Goal: Download file/media

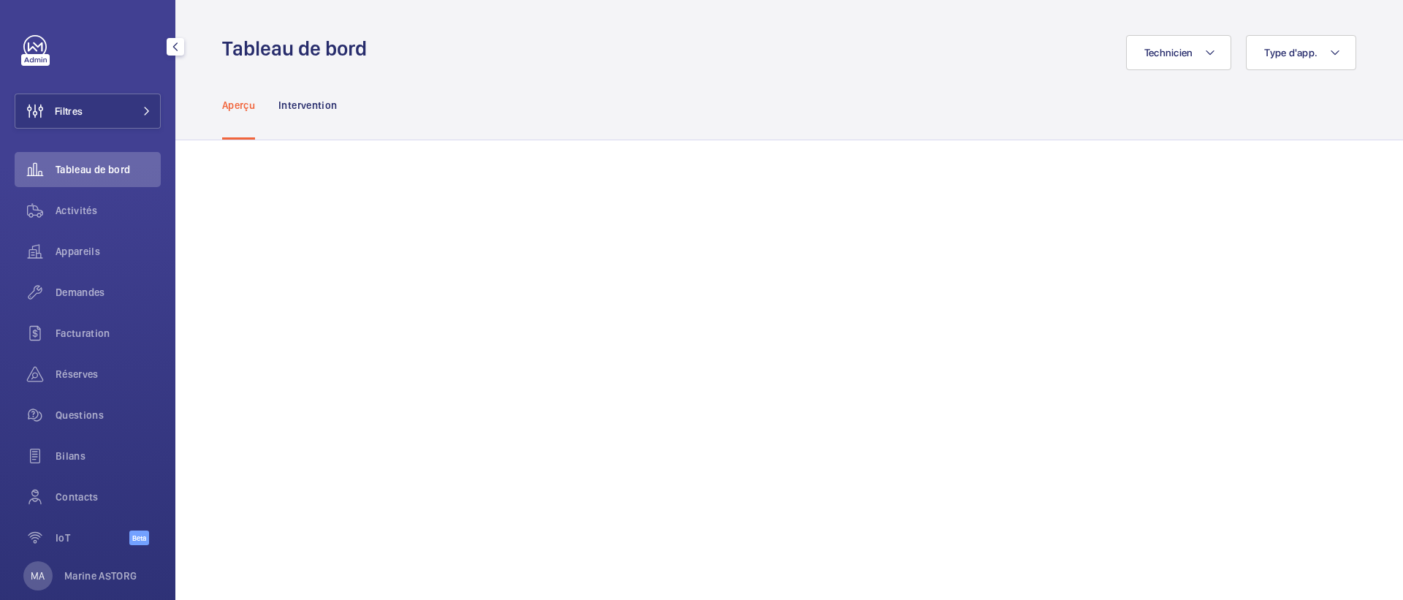
click at [69, 213] on span "Activités" at bounding box center [108, 210] width 105 height 15
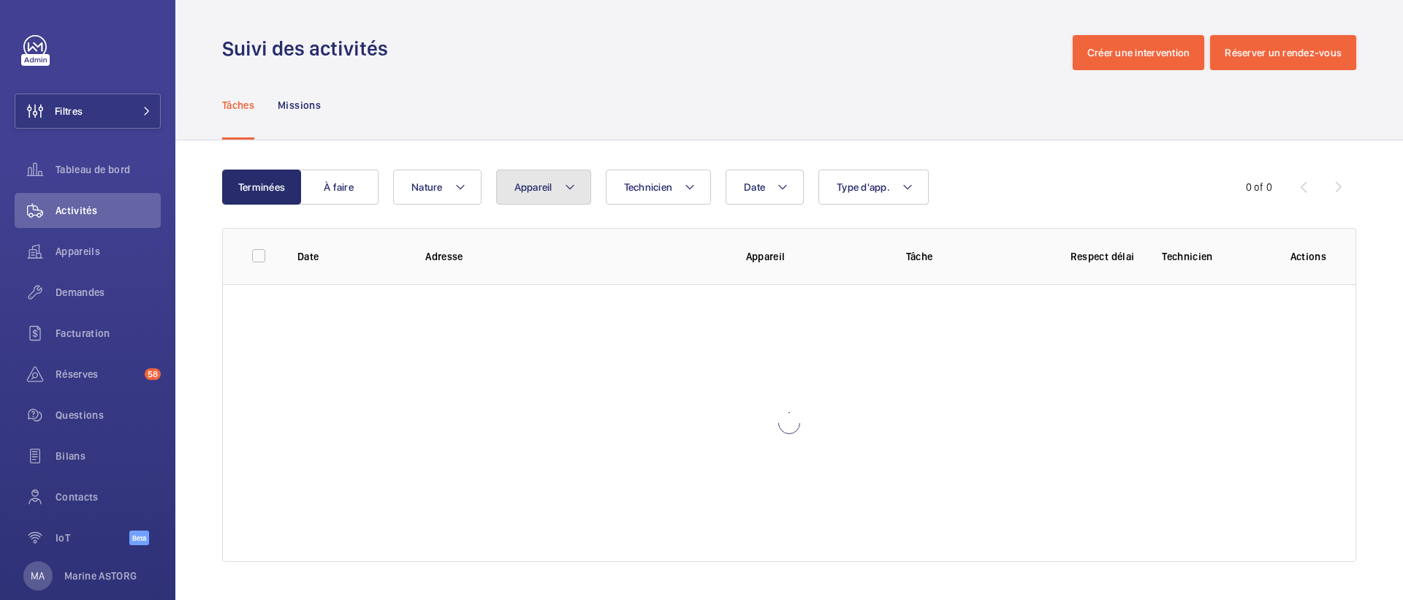
click at [538, 189] on span "Appareil" at bounding box center [533, 187] width 38 height 12
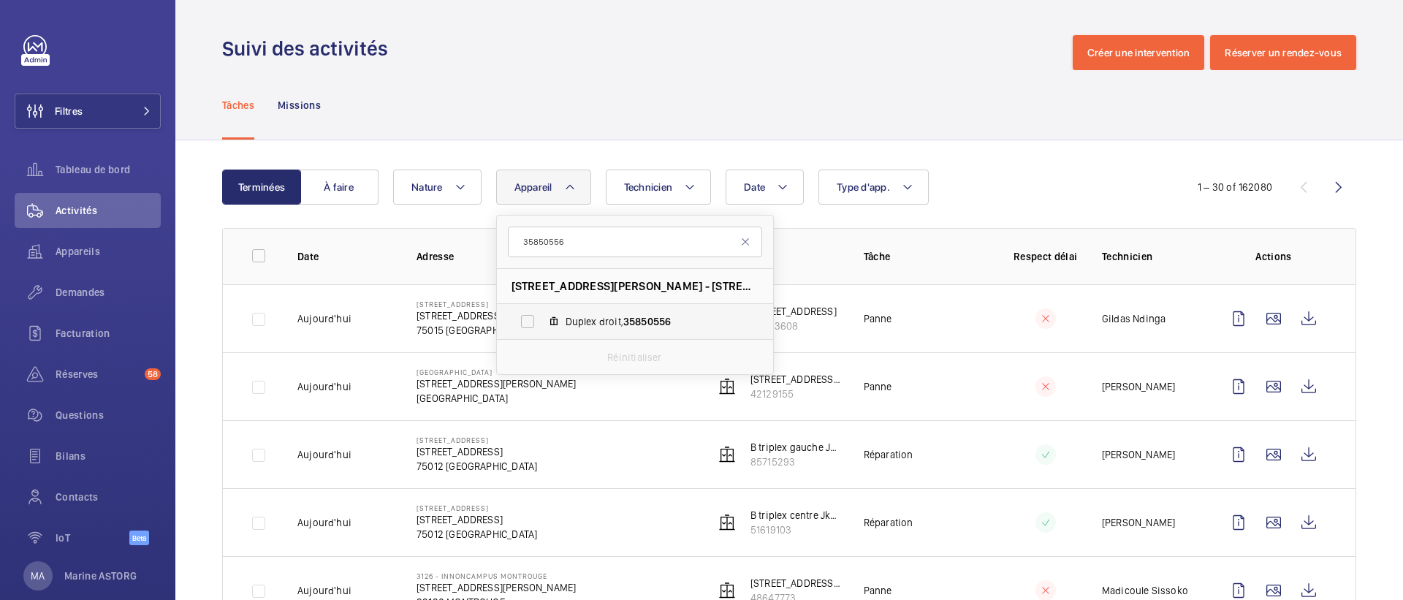
type input "35850556"
click at [574, 314] on span "Duplex droit, 35850556" at bounding box center [651, 321] width 170 height 15
click at [542, 314] on input "Duplex droit, 35850556" at bounding box center [527, 321] width 29 height 29
checkbox input "true"
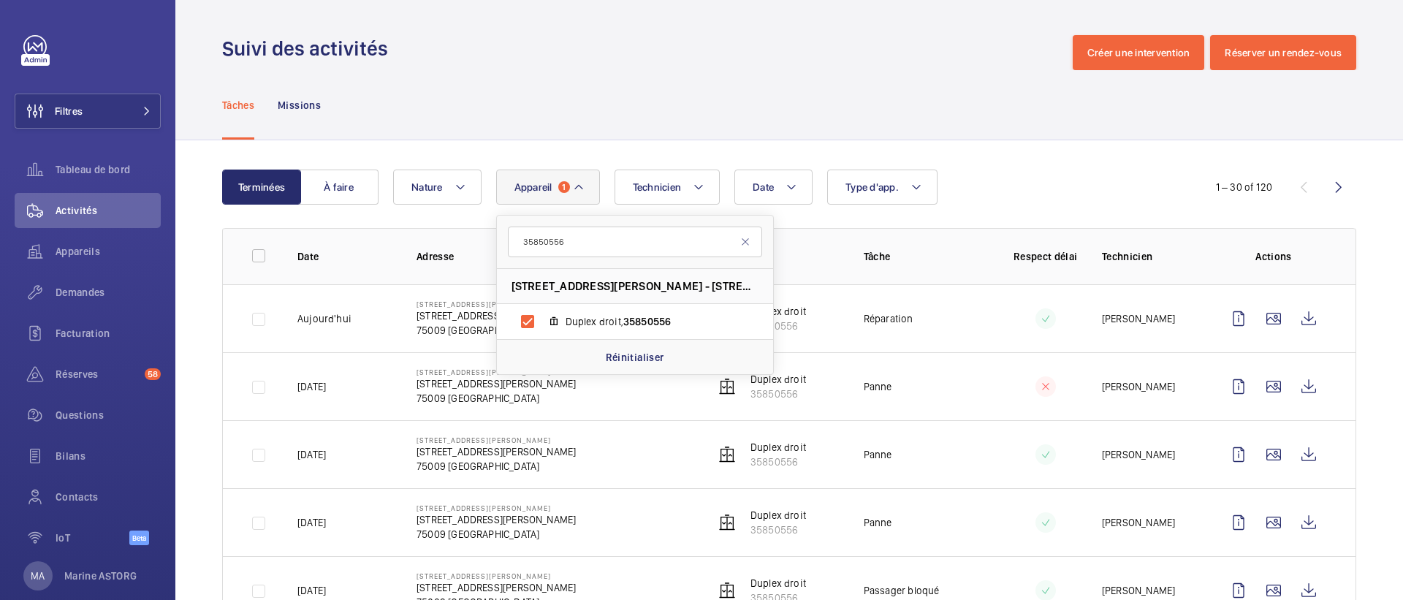
click at [652, 107] on div "Tâches Missions" at bounding box center [789, 104] width 1134 height 69
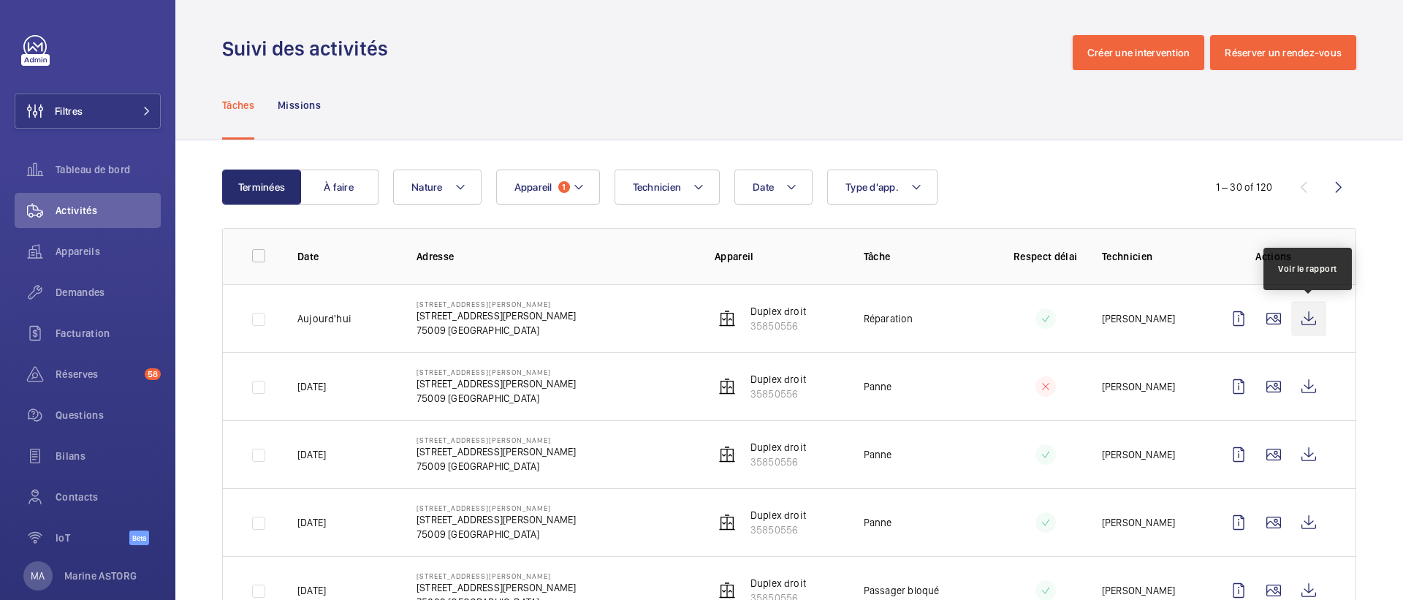
click at [1304, 326] on wm-front-icon-button at bounding box center [1308, 318] width 35 height 35
click at [570, 194] on button "Appareil 1" at bounding box center [548, 187] width 104 height 35
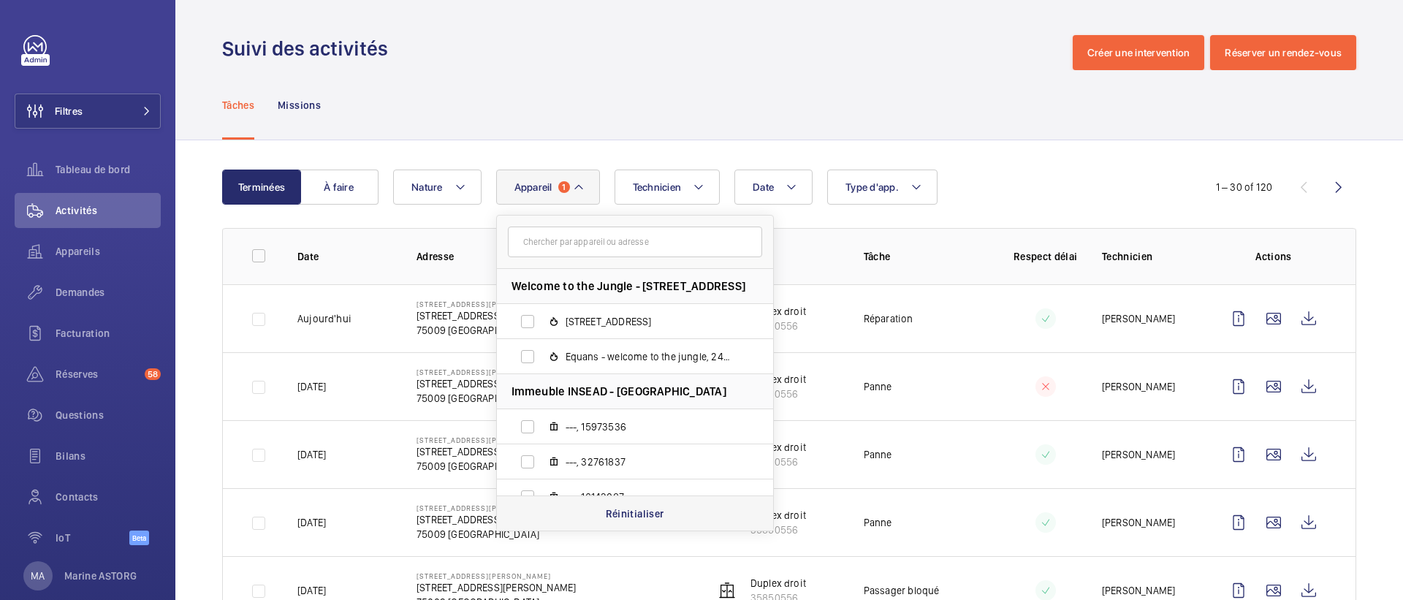
click at [617, 515] on p "Réinitialiser" at bounding box center [635, 513] width 58 height 15
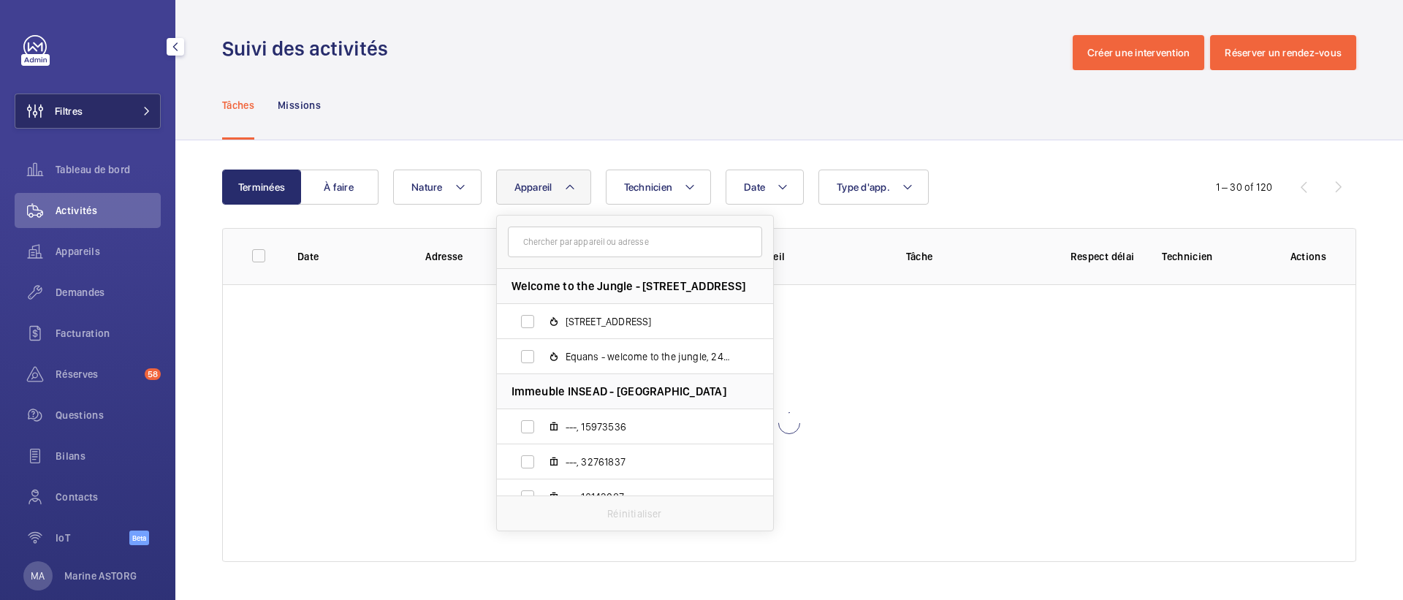
click at [71, 107] on span "Filtres" at bounding box center [69, 111] width 28 height 15
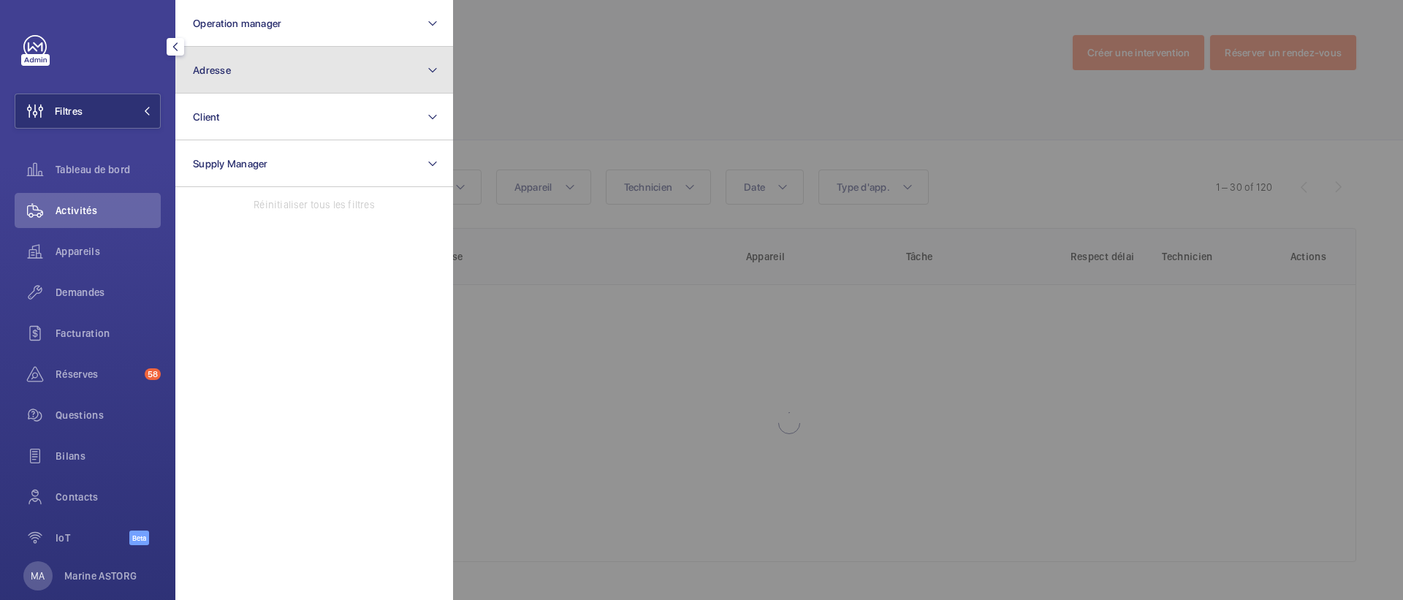
click at [265, 68] on button "Adresse" at bounding box center [314, 70] width 278 height 47
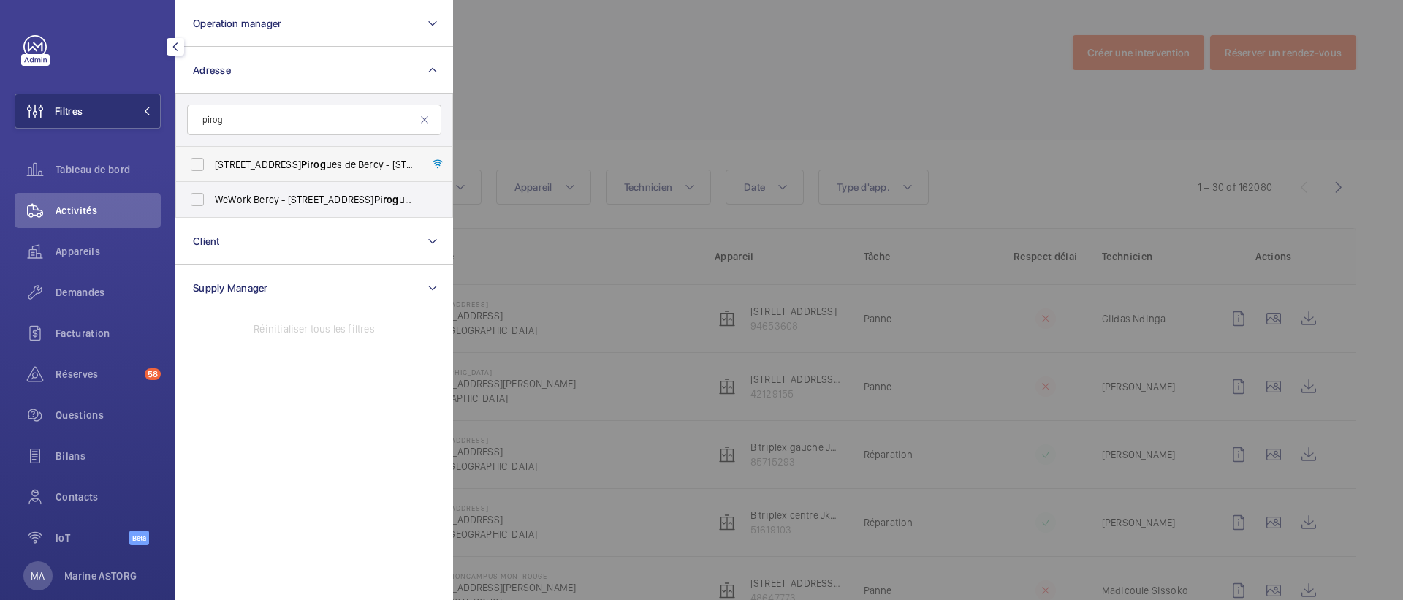
type input "pirog"
click at [252, 170] on span "8 Rue des Pirog ues de Bercy - 8 Rue des Pirog ues de Bercy, 75012 PARIS, PARIS…" at bounding box center [315, 164] width 201 height 15
click at [212, 170] on input "8 Rue des Pirog ues de Bercy - 8 Rue des Pirog ues de Bercy, 75012 PARIS, PARIS…" at bounding box center [197, 164] width 29 height 29
checkbox input "true"
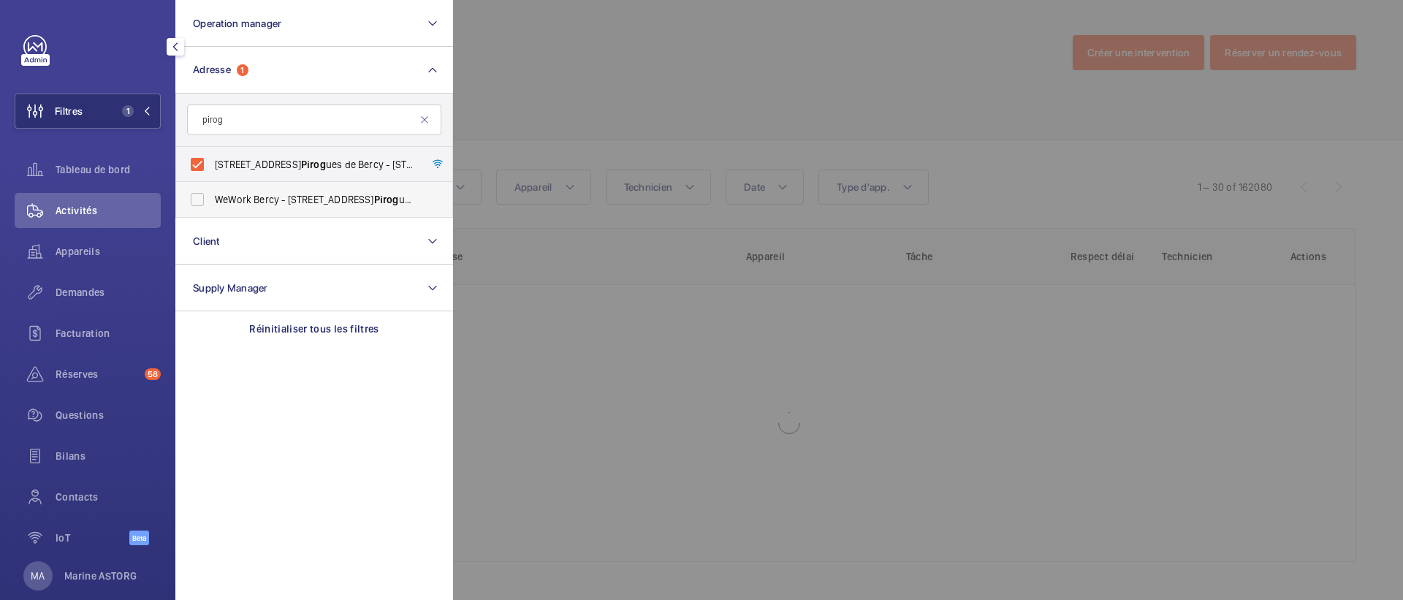
click at [252, 194] on span "WeWork Bercy - 8 Rue des Pirog ues de Bercy, PARIS 75012" at bounding box center [315, 199] width 201 height 15
click at [212, 194] on input "WeWork Bercy - 8 Rue des Pirog ues de Bercy, PARIS 75012" at bounding box center [197, 199] width 29 height 29
checkbox input "true"
click at [689, 71] on div at bounding box center [1154, 300] width 1403 height 600
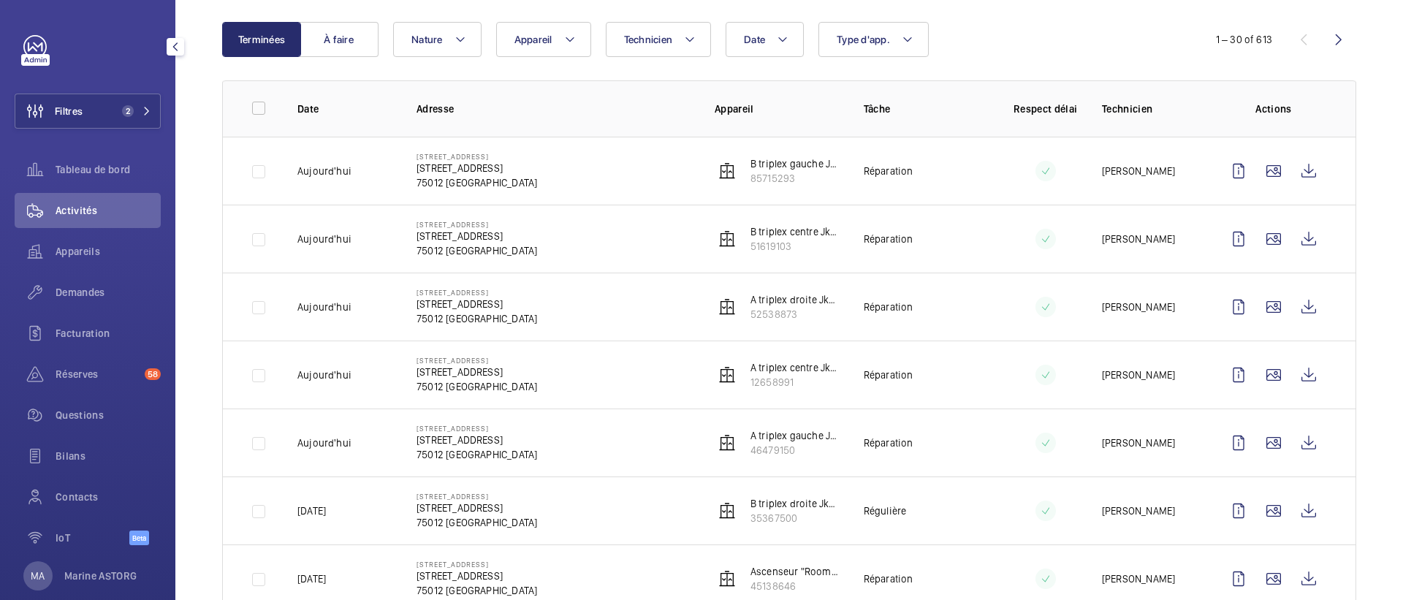
scroll to position [149, 0]
click at [1313, 443] on wm-front-icon-button at bounding box center [1308, 441] width 35 height 35
click at [1315, 376] on wm-front-icon-button at bounding box center [1308, 373] width 35 height 35
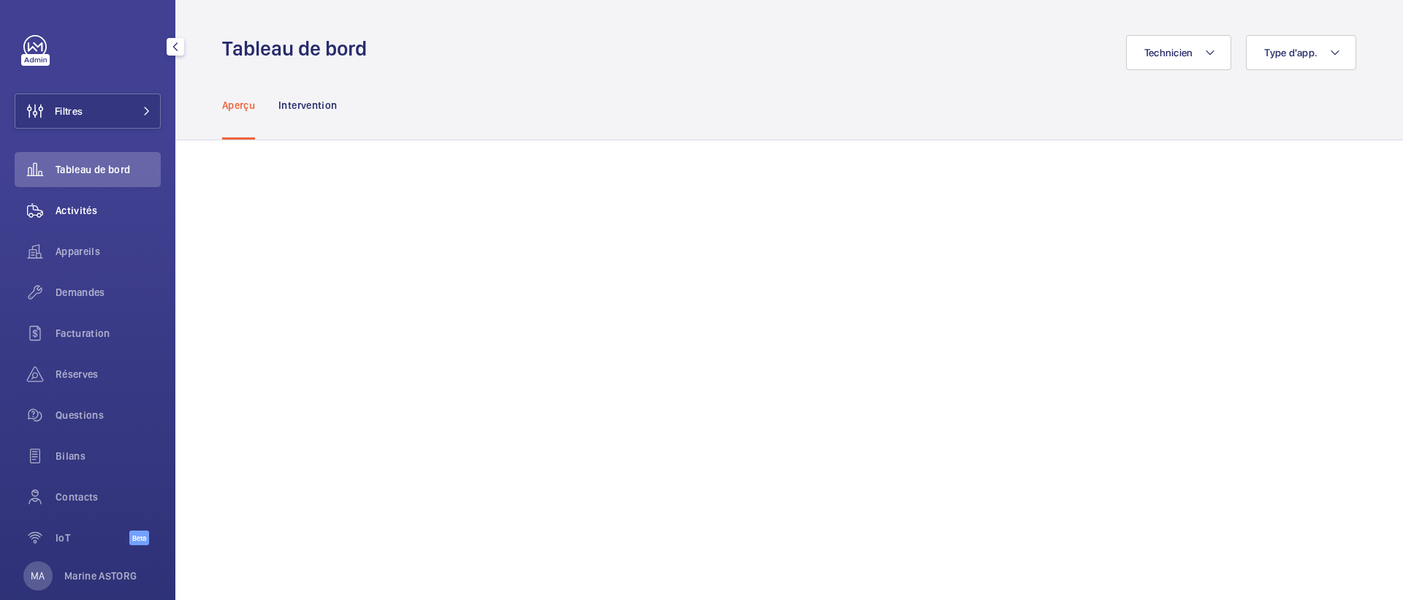
click at [76, 215] on span "Activités" at bounding box center [108, 210] width 105 height 15
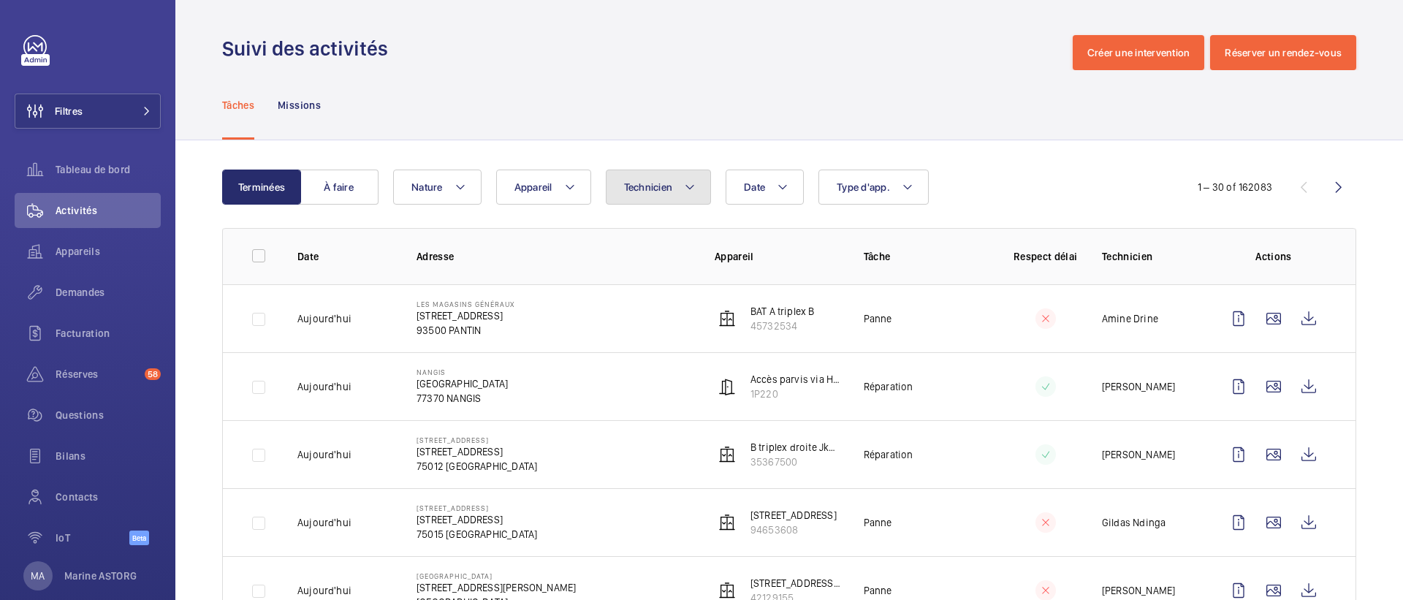
click at [671, 187] on span "Technicien" at bounding box center [648, 187] width 49 height 12
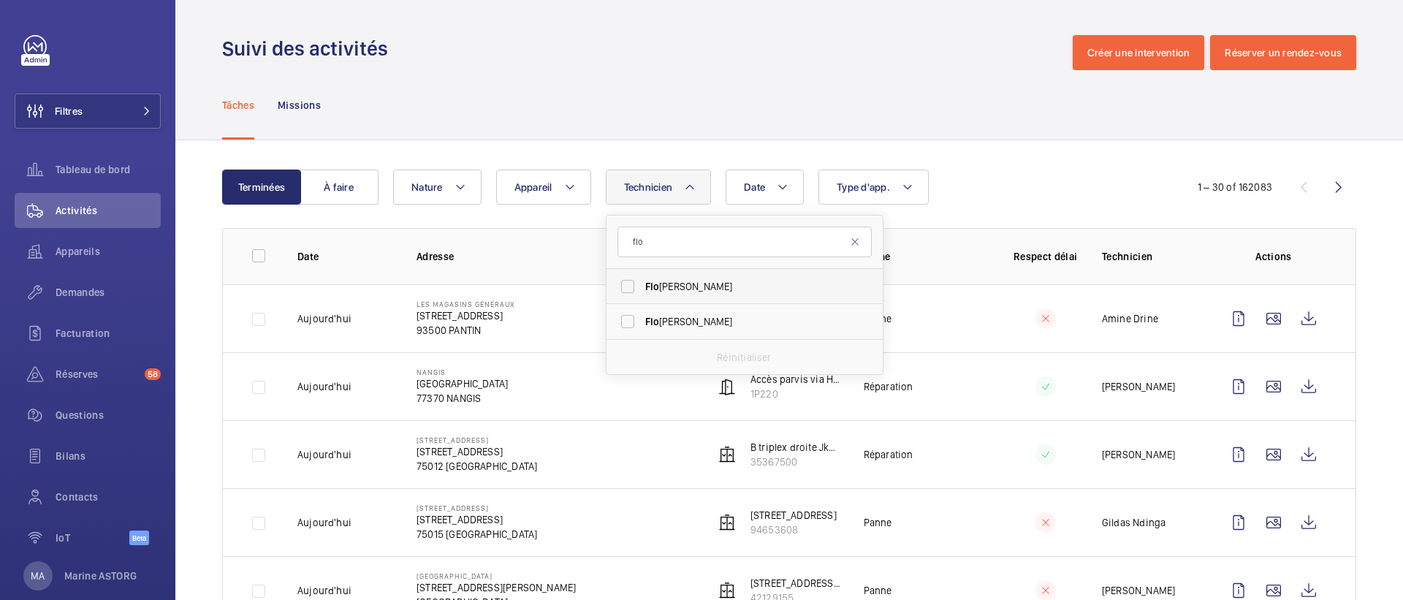
type input "flo"
click at [678, 289] on span "[PERSON_NAME]" at bounding box center [745, 286] width 201 height 15
click at [642, 289] on input "[PERSON_NAME]" at bounding box center [627, 286] width 29 height 29
checkbox input "true"
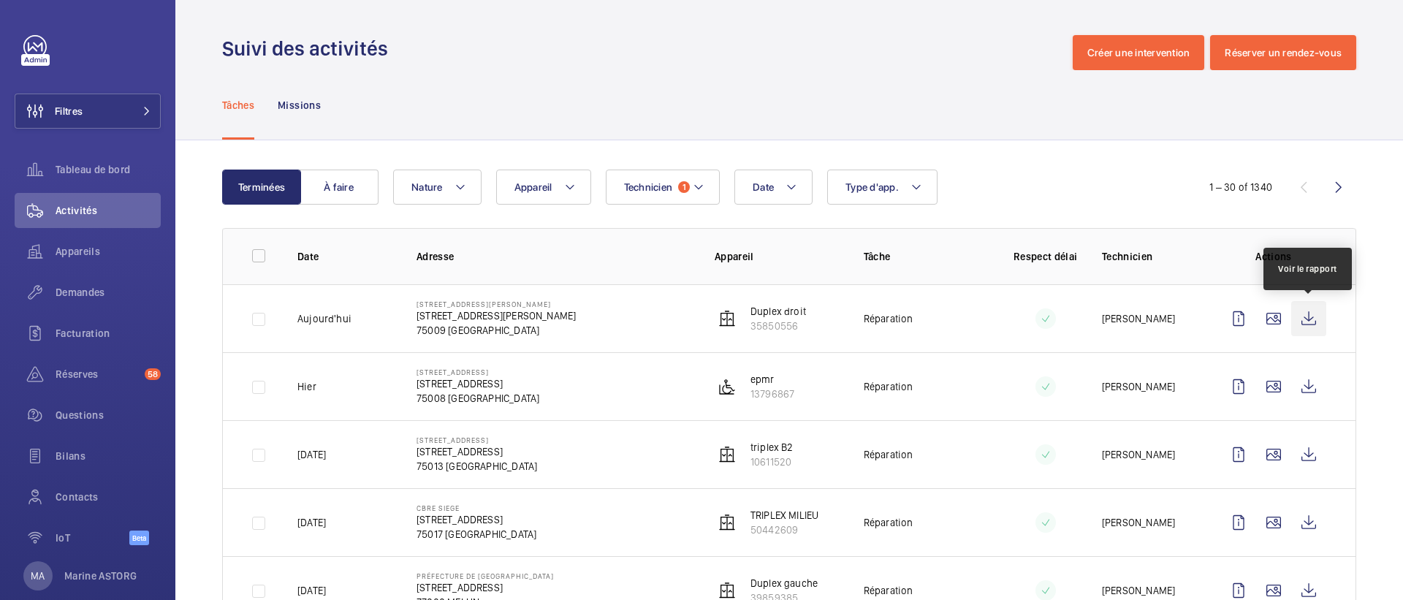
click at [1314, 319] on wm-front-icon-button at bounding box center [1308, 318] width 35 height 35
